Goal: Transaction & Acquisition: Subscribe to service/newsletter

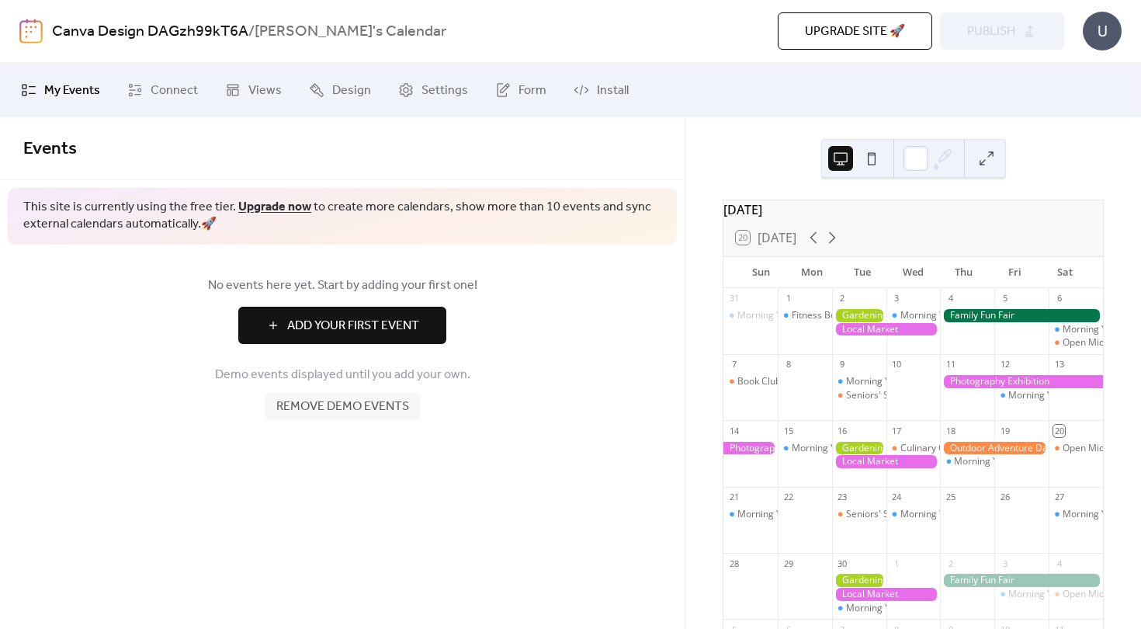
click at [383, 325] on span "Add Your First Event" at bounding box center [353, 326] width 132 height 19
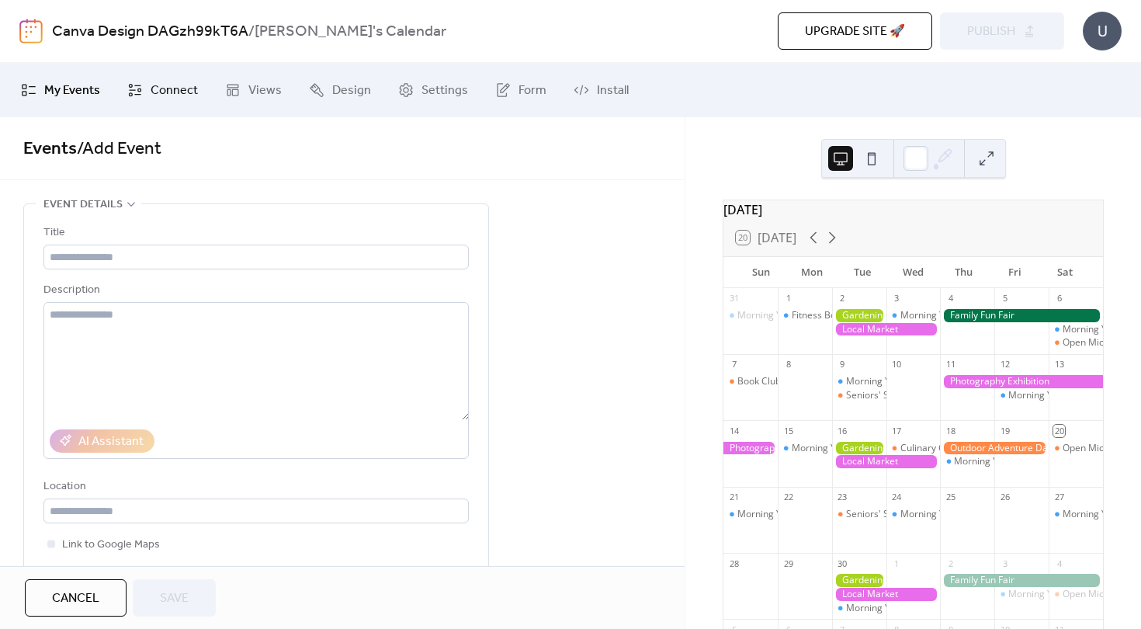
click at [175, 89] on span "Connect" at bounding box center [174, 91] width 47 height 19
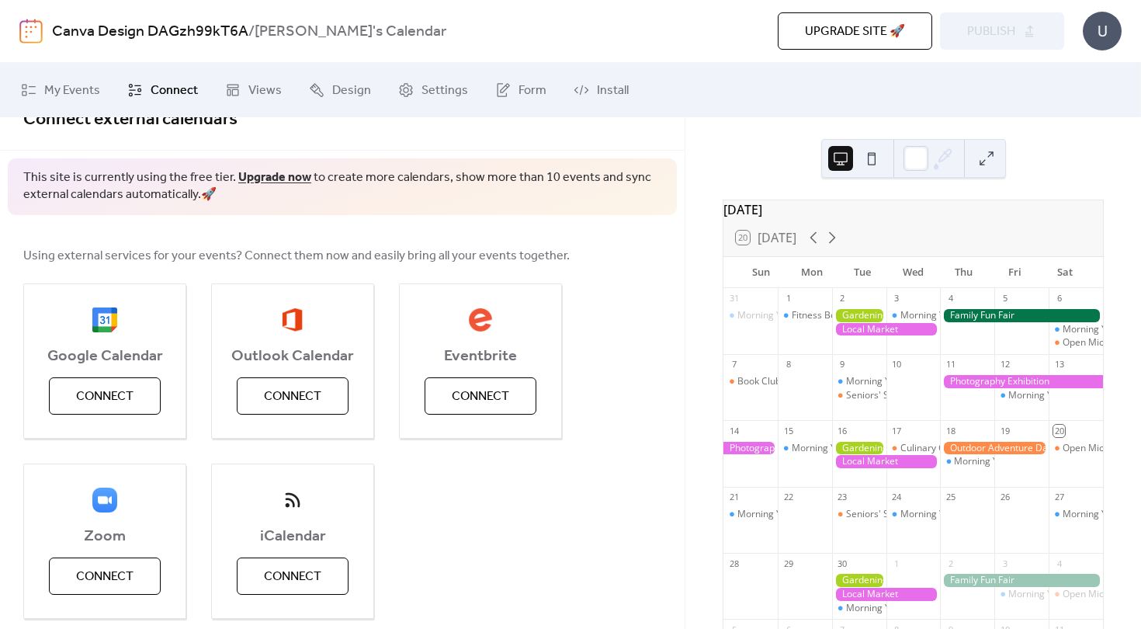
scroll to position [50, 0]
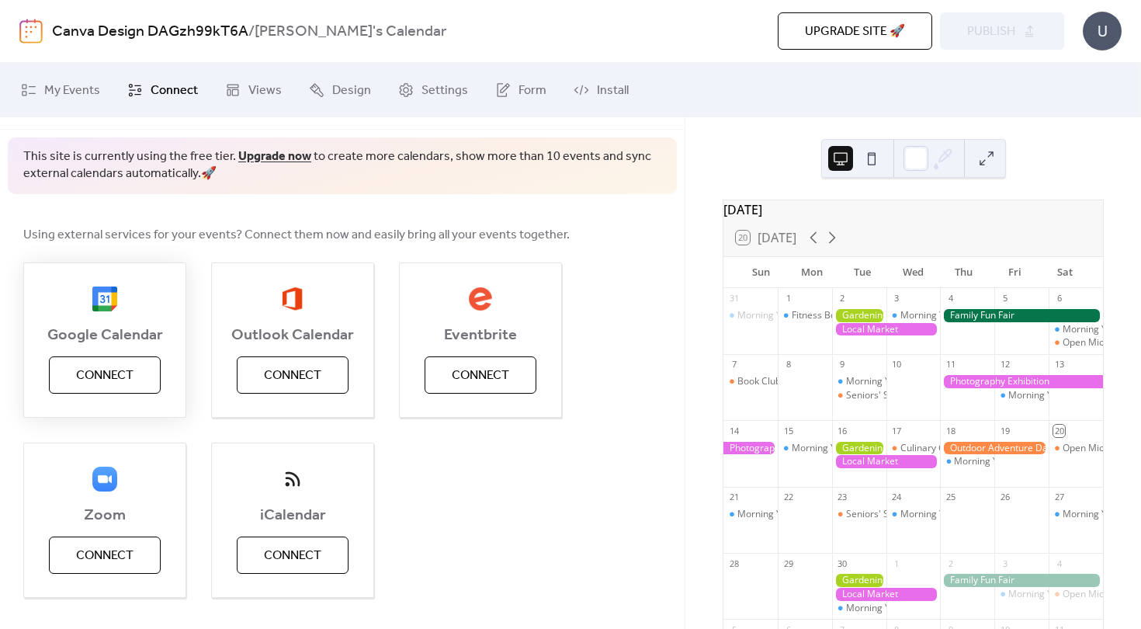
click at [127, 359] on button "Connect" at bounding box center [105, 374] width 112 height 37
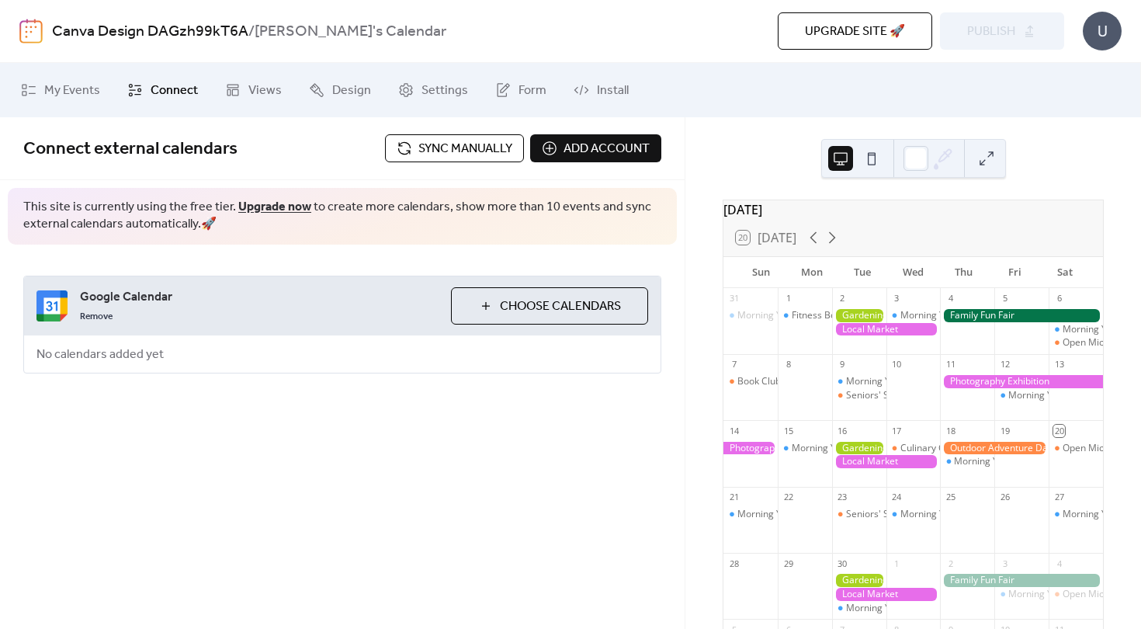
scroll to position [0, 0]
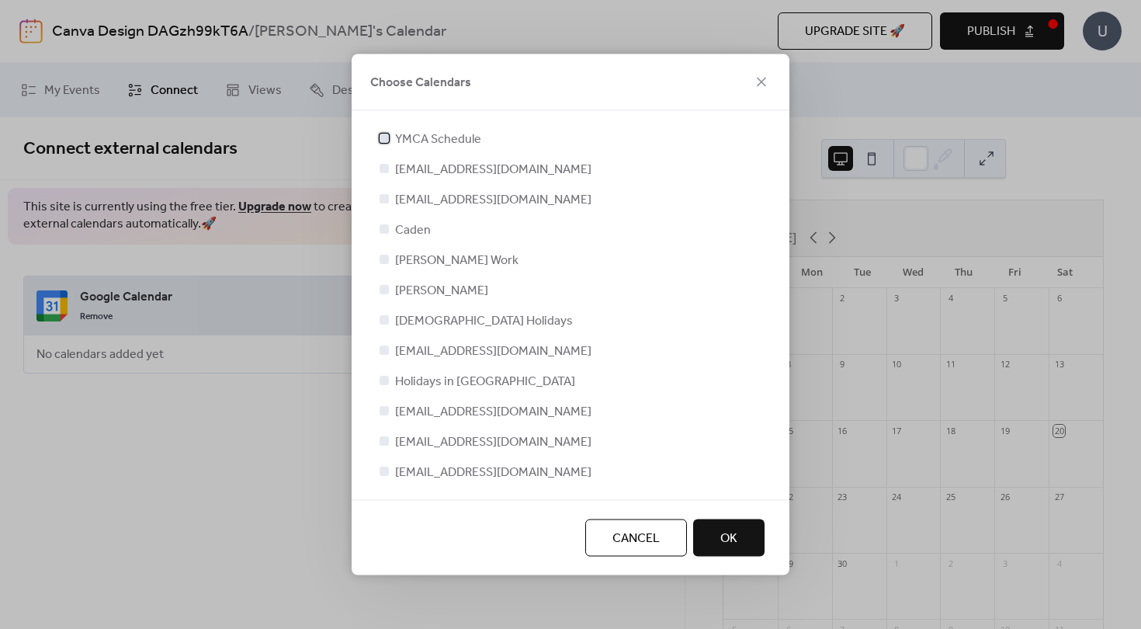
click at [385, 137] on div at bounding box center [384, 138] width 9 height 9
click at [383, 167] on div at bounding box center [384, 168] width 9 height 9
click at [384, 165] on div at bounding box center [384, 168] width 9 height 9
click at [384, 189] on div "YMCA Schedule [EMAIL_ADDRESS][DOMAIN_NAME] [EMAIL_ADDRESS][DOMAIN_NAME] [PERSON…" at bounding box center [571, 306] width 388 height 352
click at [384, 201] on div at bounding box center [384, 198] width 9 height 9
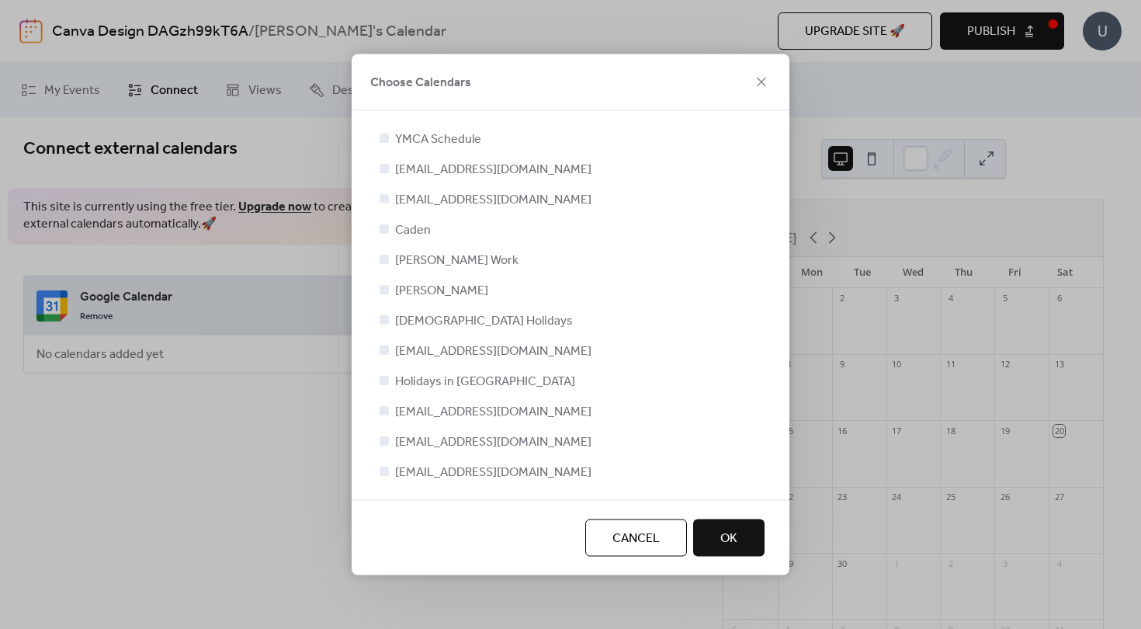
click at [384, 168] on div at bounding box center [384, 168] width 9 height 9
click at [384, 204] on div at bounding box center [385, 199] width 16 height 16
click at [382, 136] on icon at bounding box center [384, 138] width 6 height 6
click at [385, 202] on div at bounding box center [384, 198] width 9 height 9
click at [714, 544] on button "OK" at bounding box center [728, 537] width 71 height 37
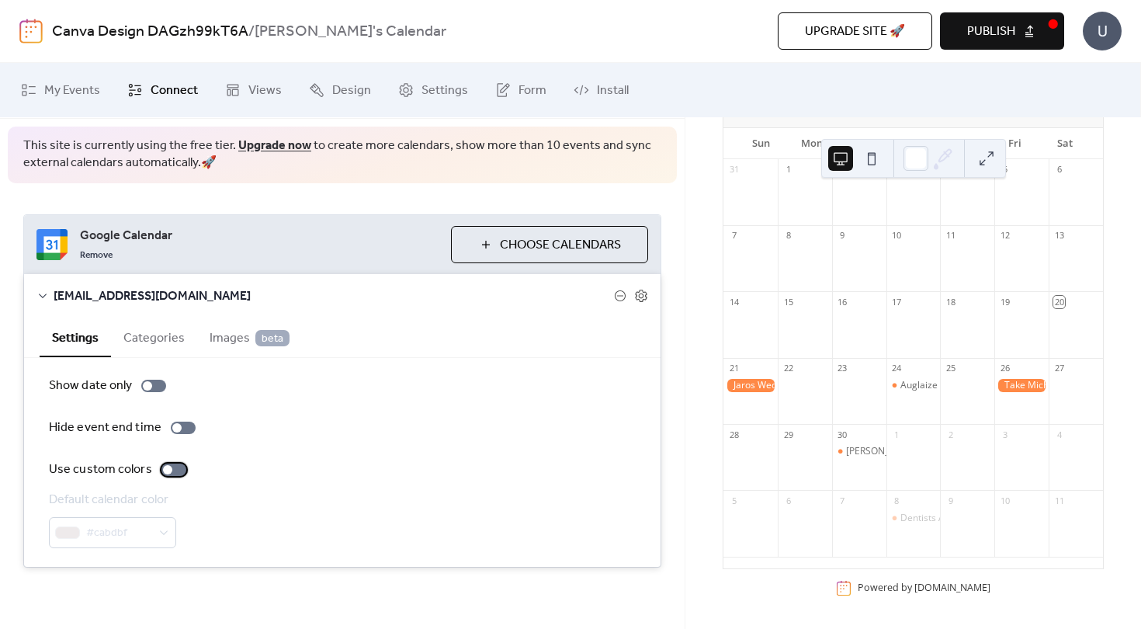
click at [169, 469] on div at bounding box center [167, 469] width 9 height 9
click at [140, 507] on div "Default calendar color" at bounding box center [111, 500] width 124 height 19
click at [491, 246] on button "Choose Calendars" at bounding box center [549, 244] width 197 height 37
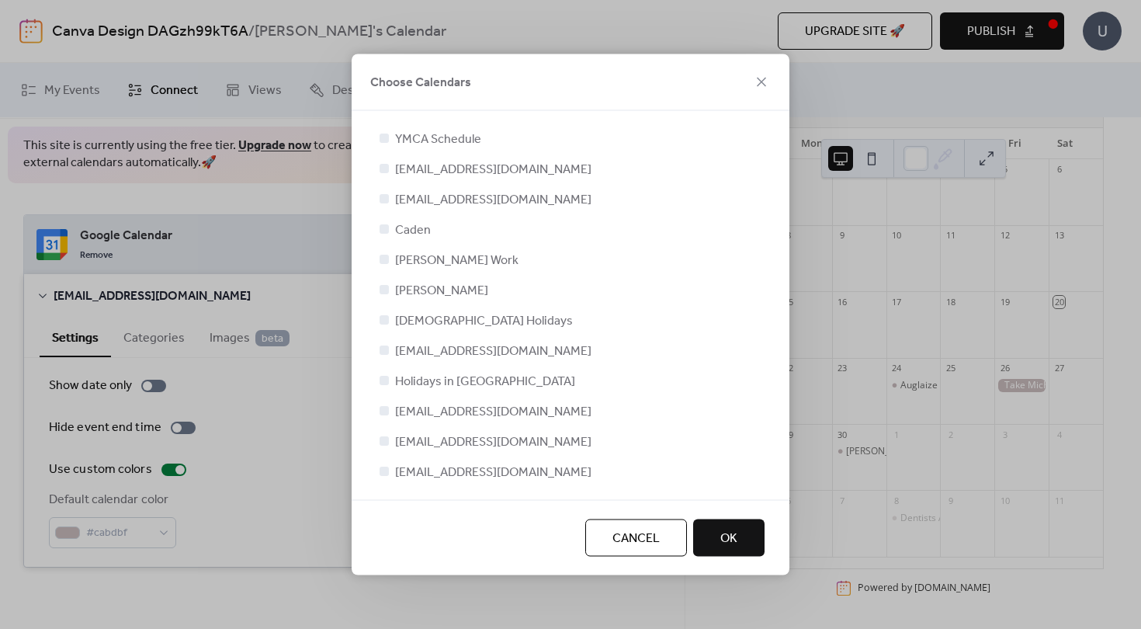
click at [752, 529] on button "OK" at bounding box center [728, 537] width 71 height 37
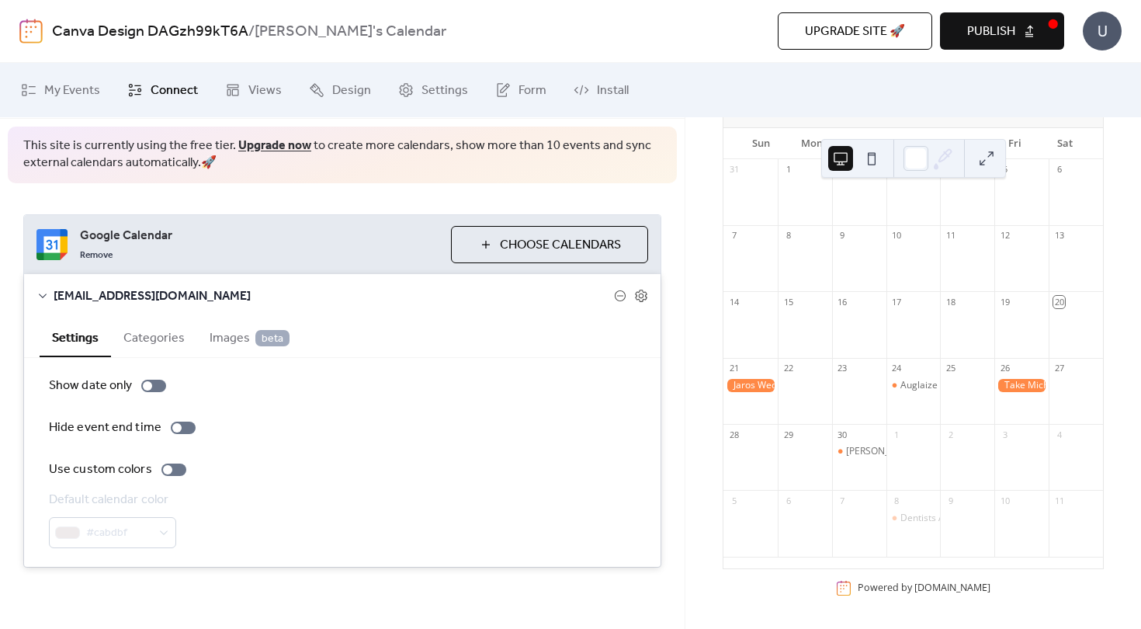
click at [840, 107] on ul "My Events Connect Views Design Settings Form Install" at bounding box center [570, 90] width 1122 height 42
click at [171, 470] on div at bounding box center [173, 470] width 25 height 12
click at [267, 84] on span "Views" at bounding box center [264, 91] width 33 height 19
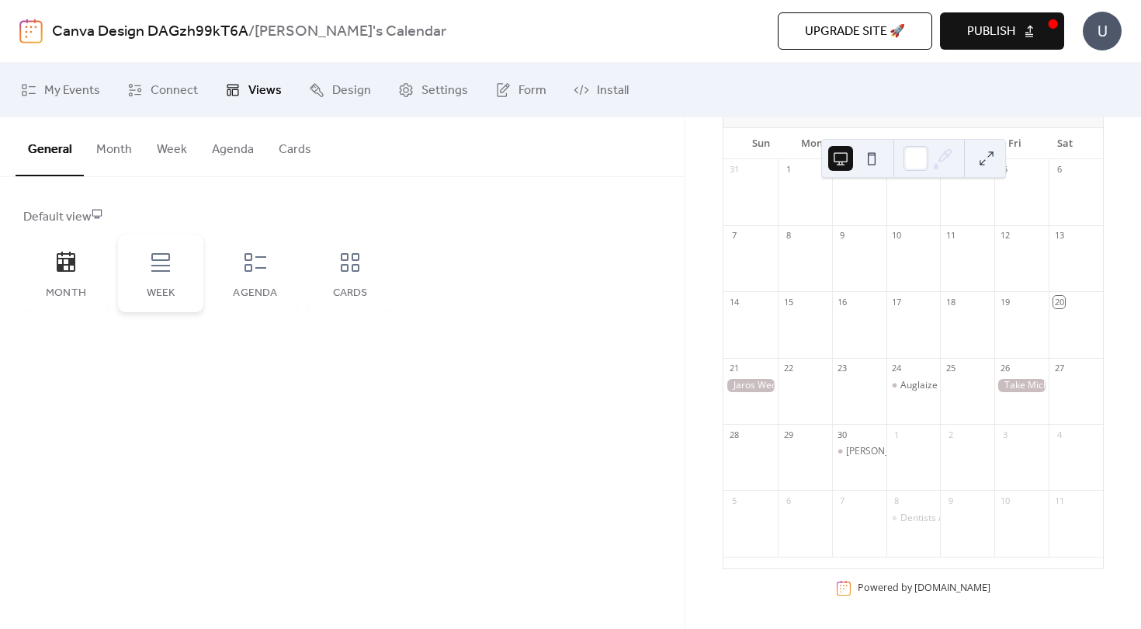
click at [167, 248] on div "Week" at bounding box center [160, 273] width 85 height 78
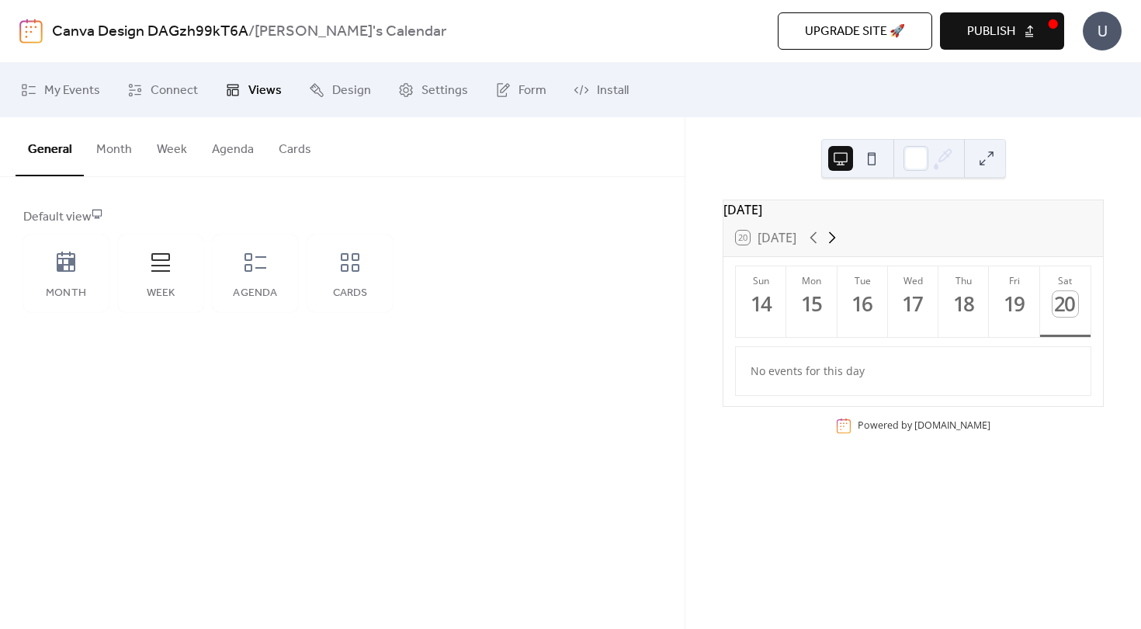
click at [838, 246] on icon at bounding box center [832, 237] width 19 height 19
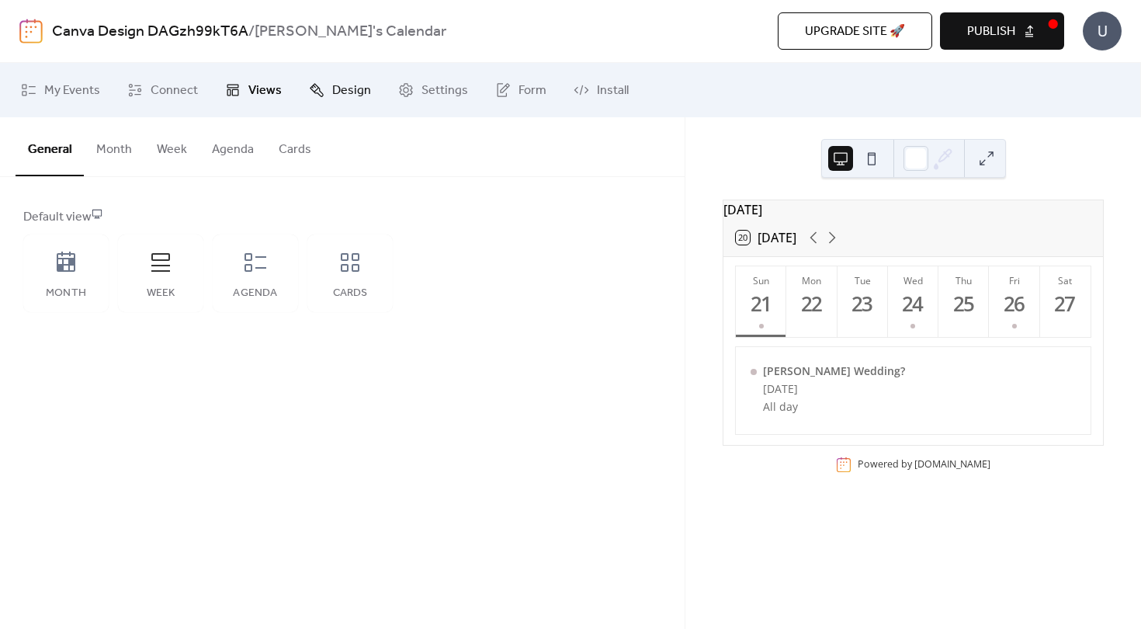
click at [344, 82] on span "Design" at bounding box center [351, 91] width 39 height 19
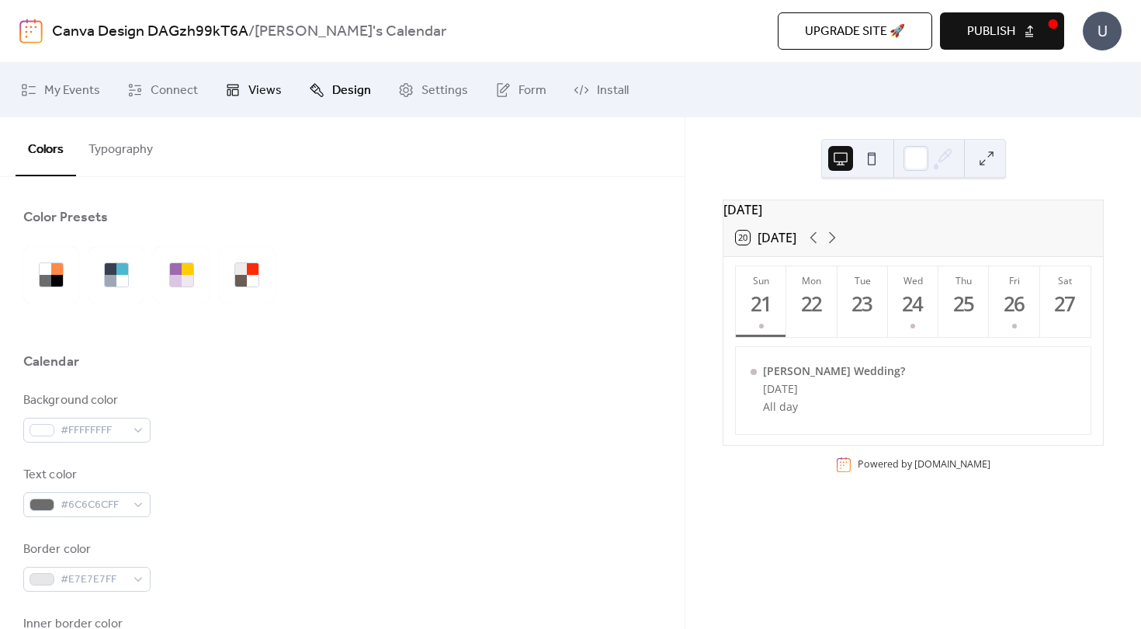
click at [276, 82] on span "Views" at bounding box center [264, 91] width 33 height 19
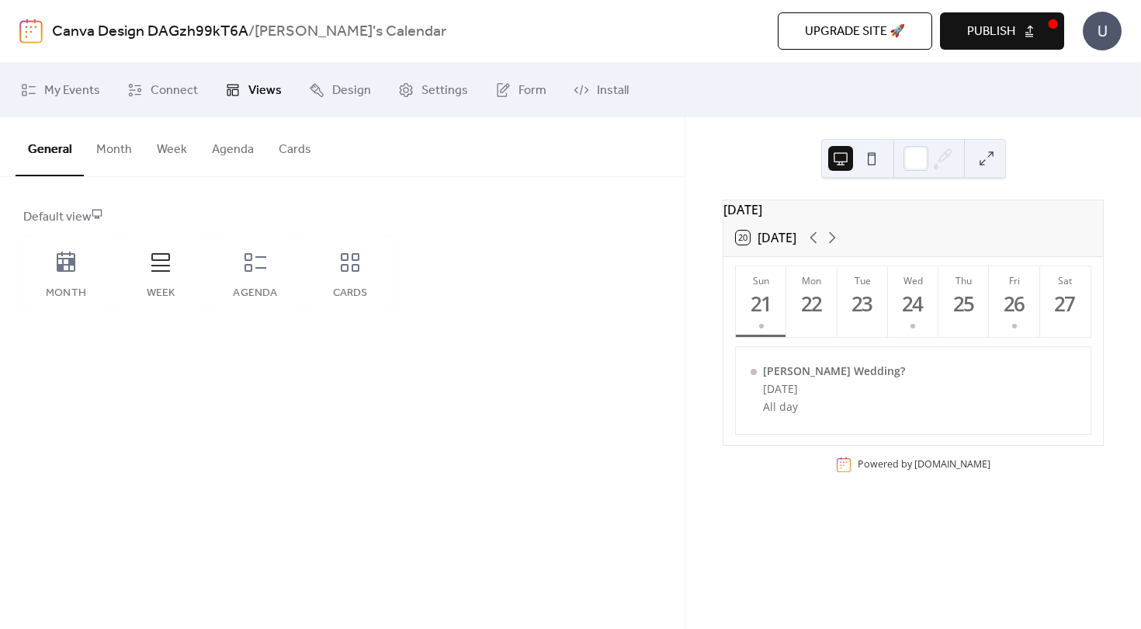
click at [224, 145] on button "Agenda" at bounding box center [233, 145] width 67 height 57
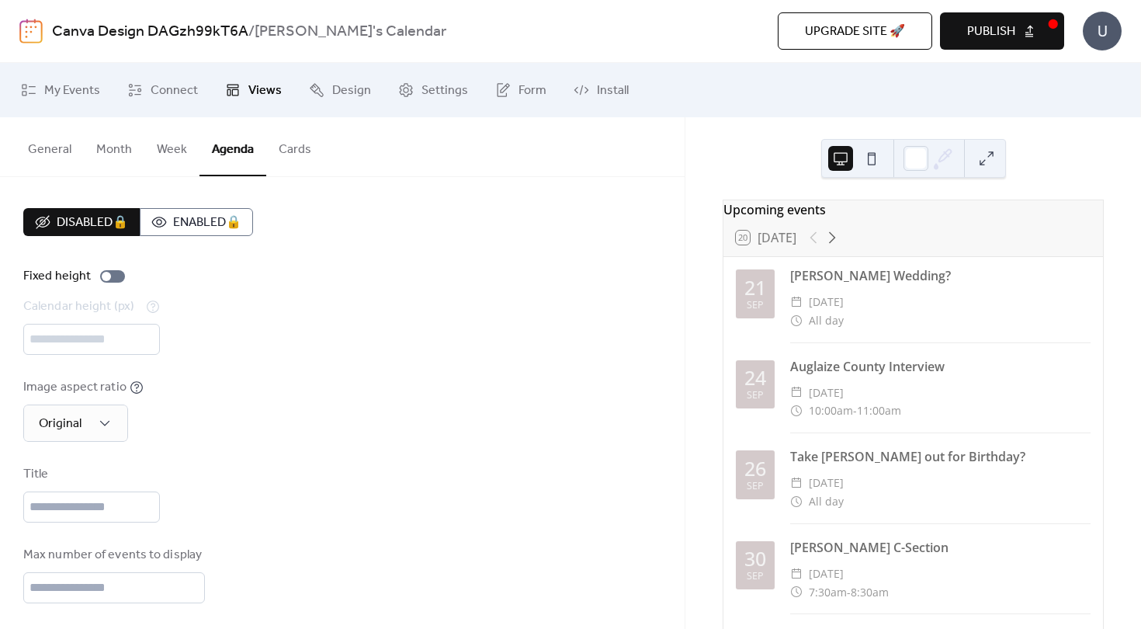
click at [171, 150] on button "Week" at bounding box center [171, 145] width 55 height 57
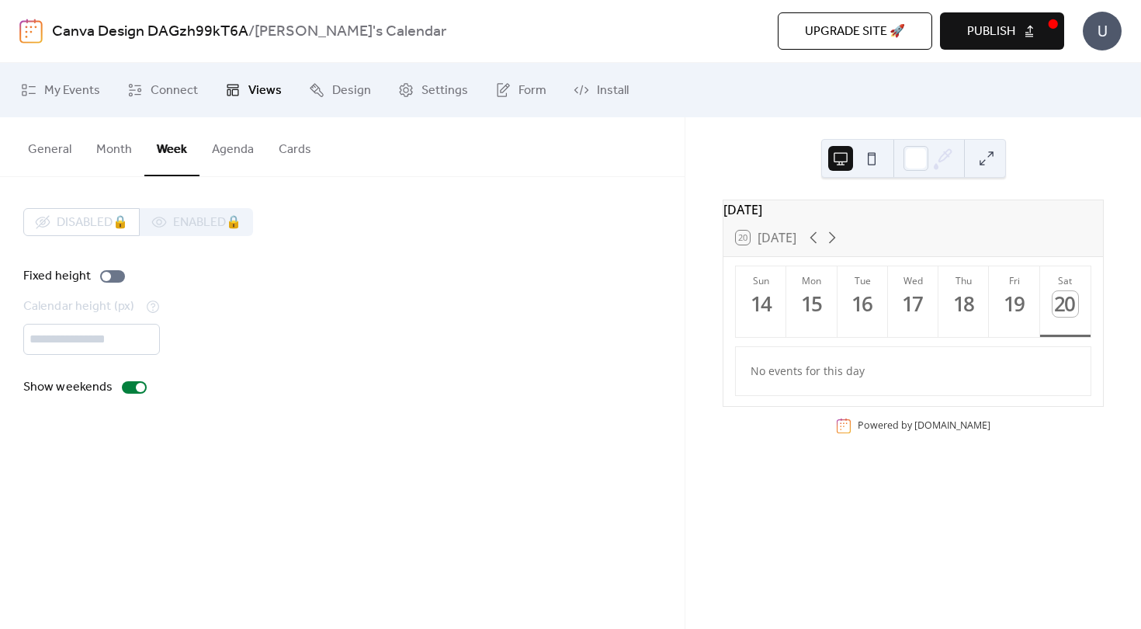
click at [120, 157] on button "Month" at bounding box center [114, 145] width 61 height 57
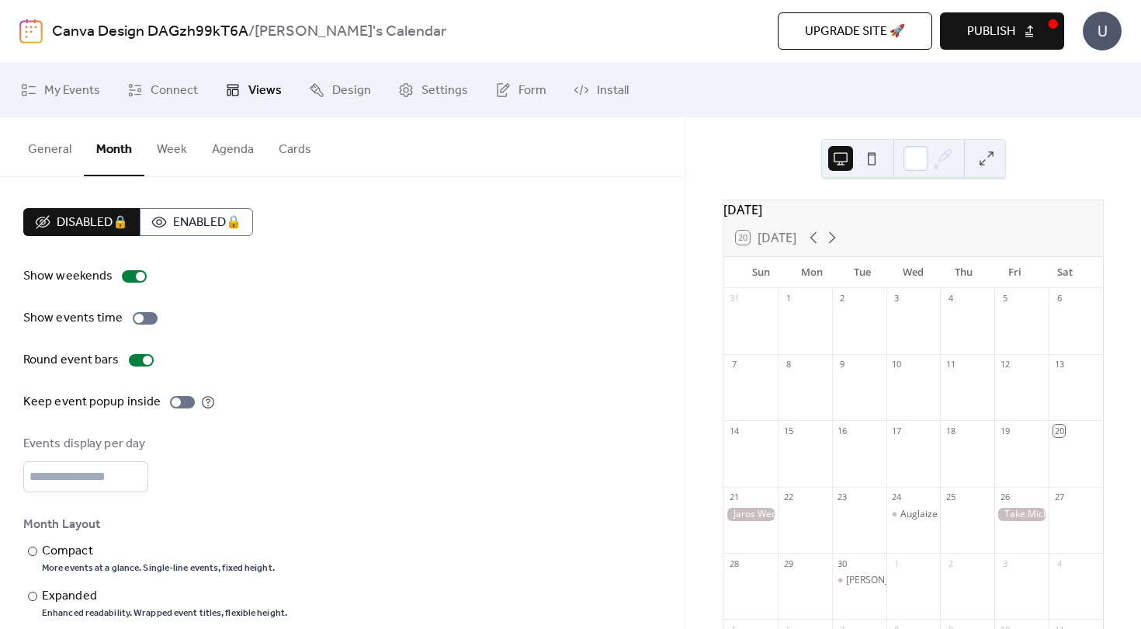
click at [862, 23] on span "Upgrade site 🚀" at bounding box center [855, 32] width 100 height 19
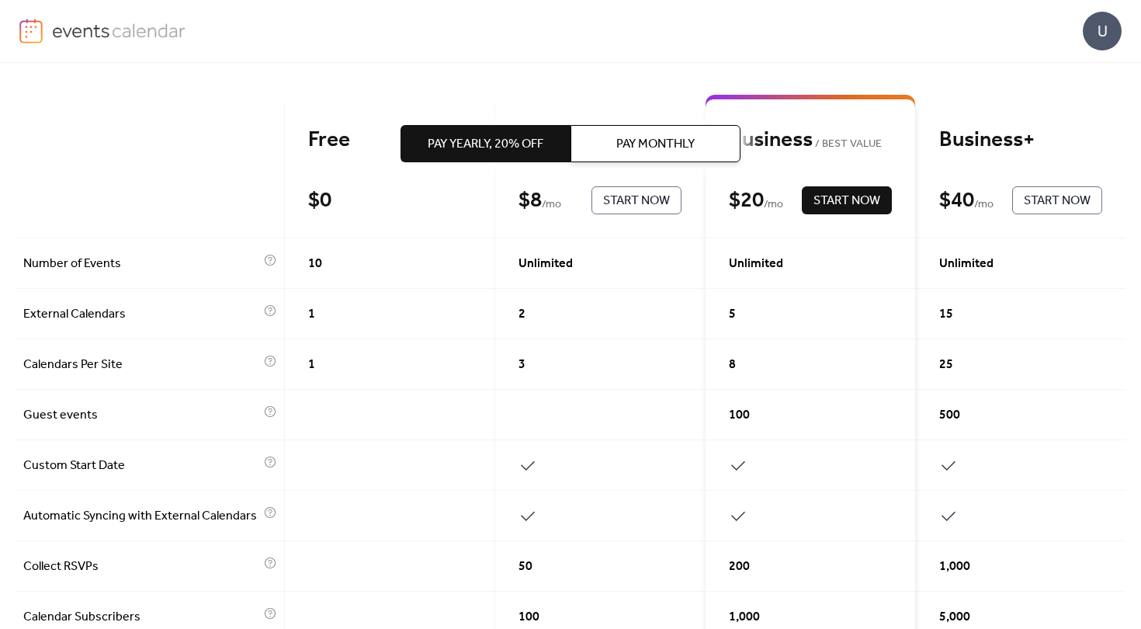
scroll to position [120, 0]
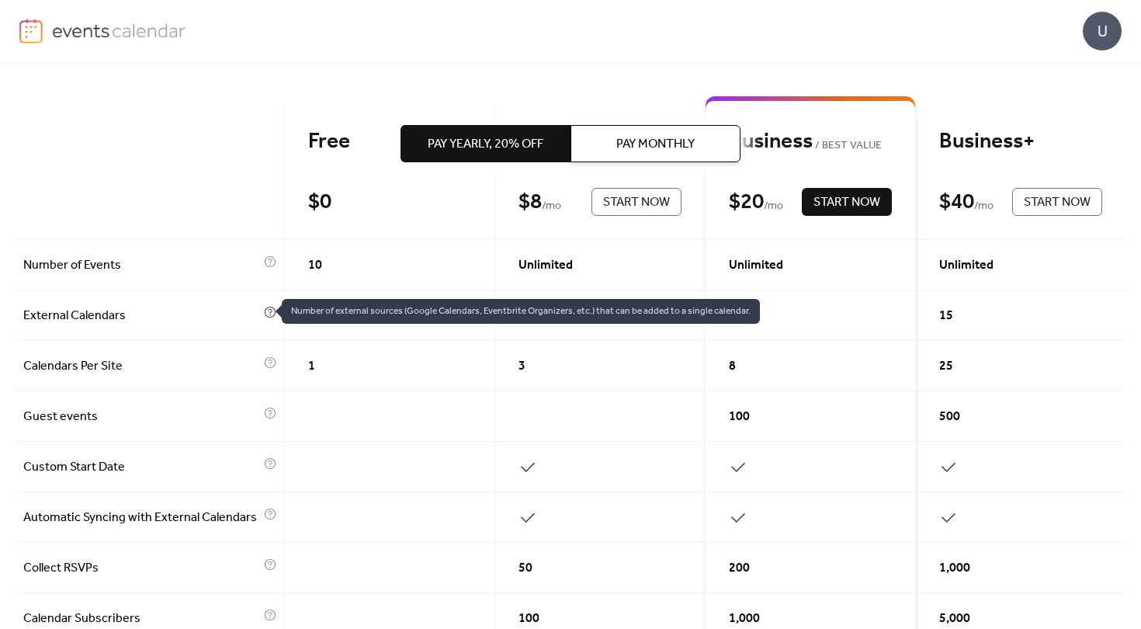
click at [268, 306] on icon at bounding box center [270, 312] width 12 height 12
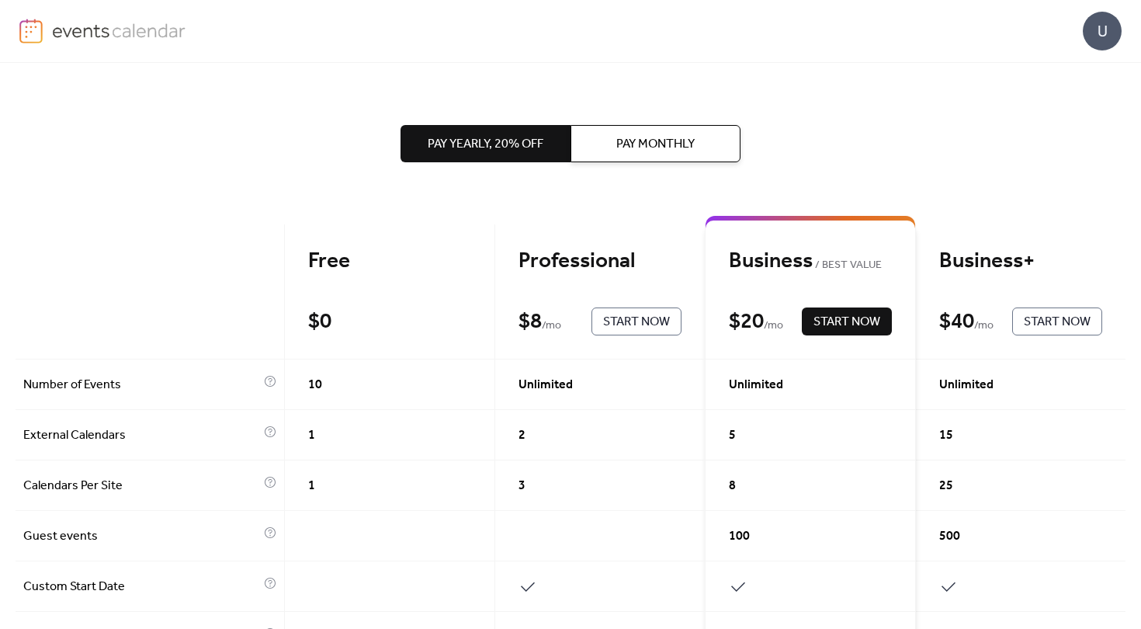
scroll to position [0, 0]
click at [679, 128] on button "Pay Monthly" at bounding box center [656, 143] width 170 height 37
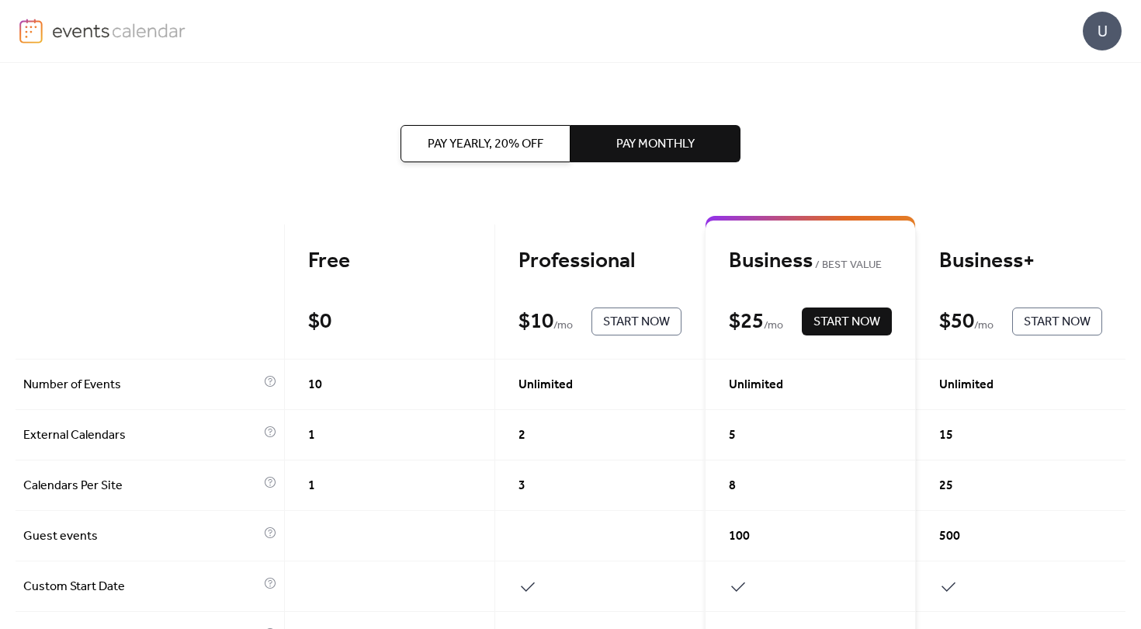
click at [1099, 23] on div "U" at bounding box center [1102, 31] width 39 height 39
